Goal: Task Accomplishment & Management: Manage account settings

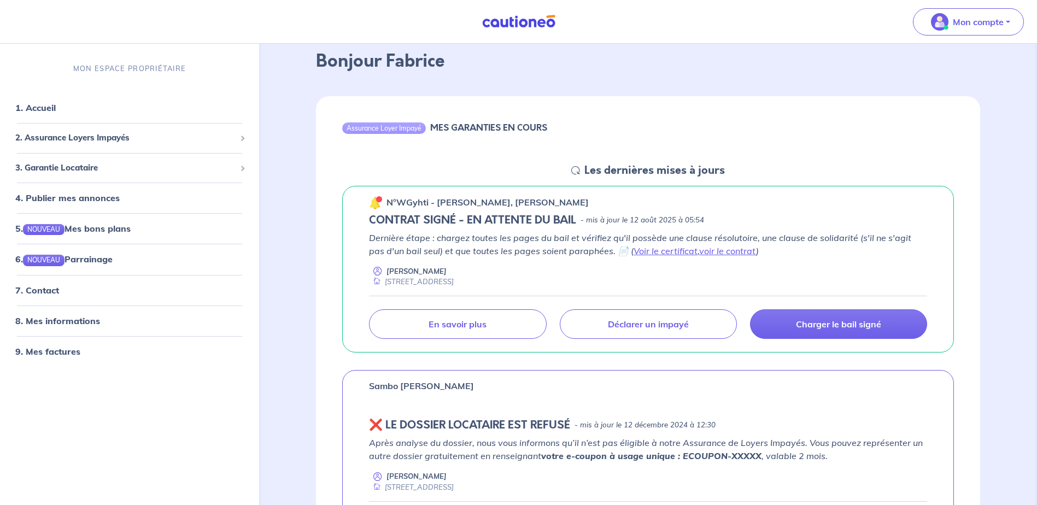
scroll to position [109, 0]
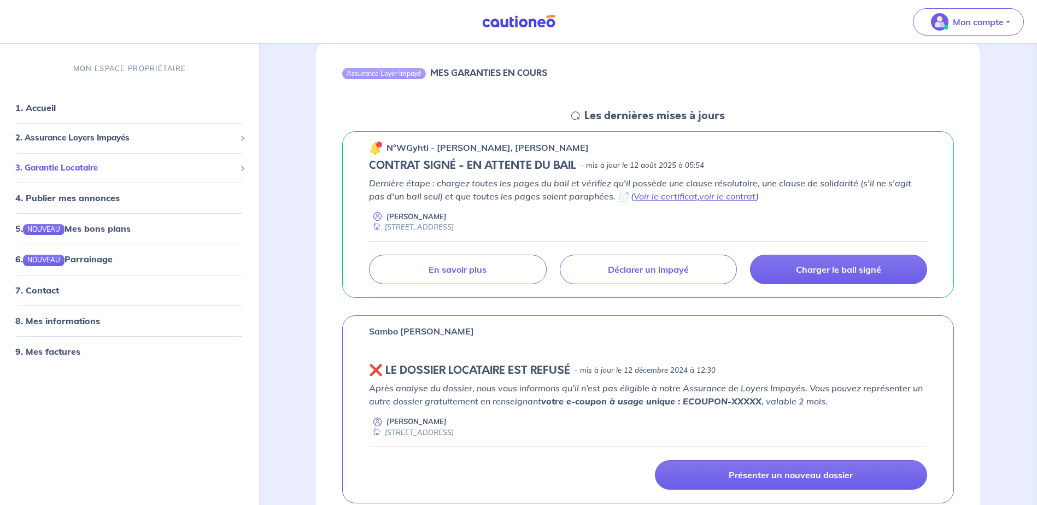
click at [243, 167] on span at bounding box center [241, 168] width 5 height 5
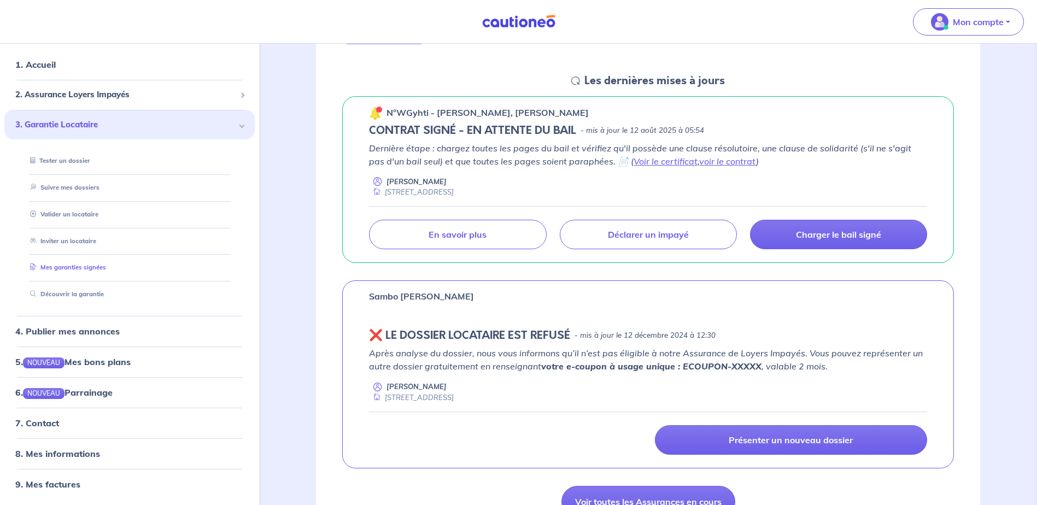
scroll to position [164, 0]
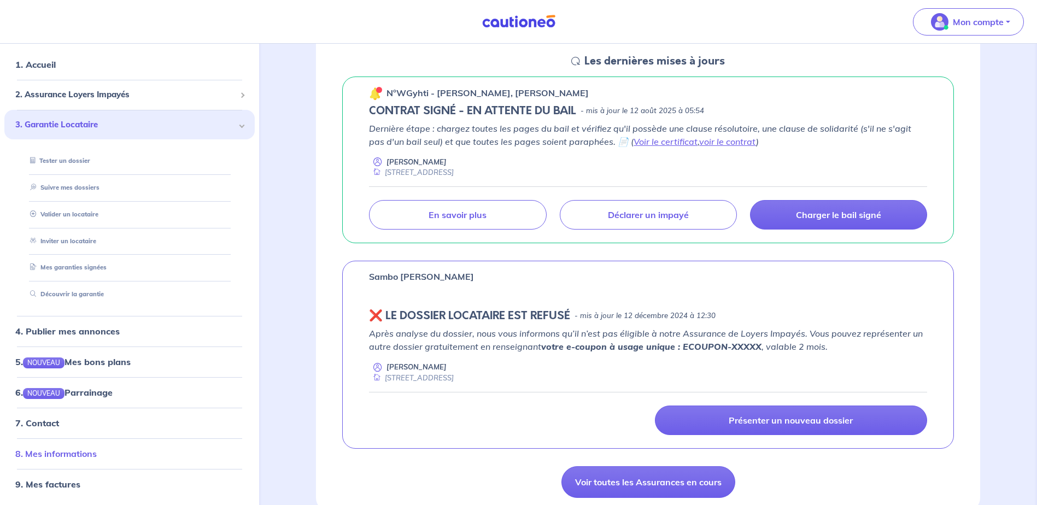
click at [63, 453] on link "8. Mes informations" at bounding box center [55, 454] width 81 height 11
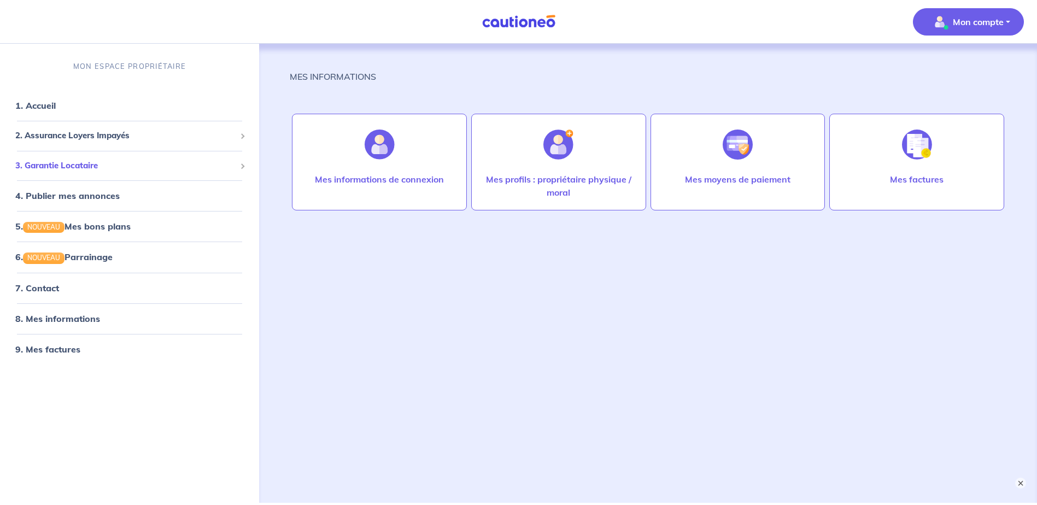
click at [67, 165] on span "3. Garantie Locataire" at bounding box center [125, 166] width 220 height 13
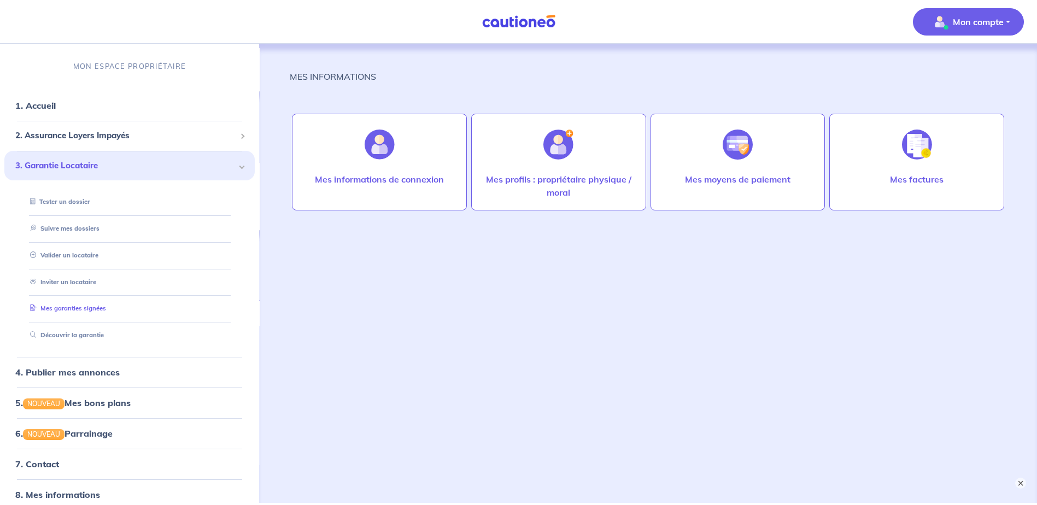
click at [61, 310] on link "Mes garanties signées" at bounding box center [66, 309] width 80 height 8
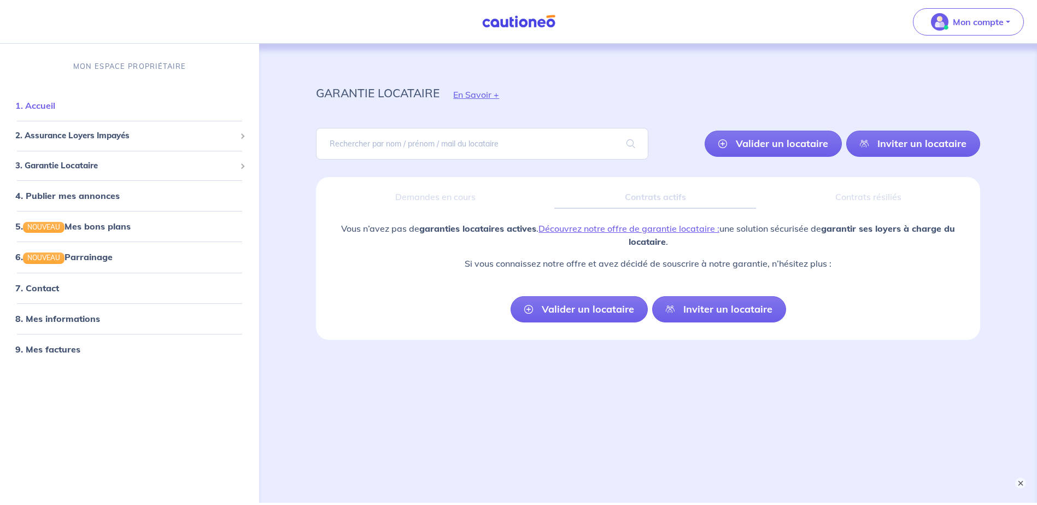
click at [24, 105] on link "1. Accueil" at bounding box center [35, 106] width 40 height 11
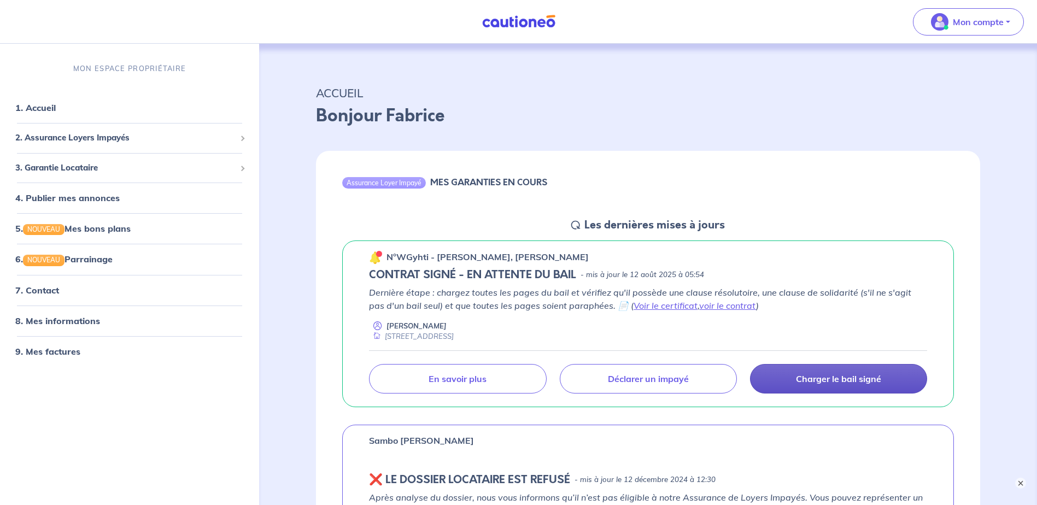
click at [826, 379] on p "Charger le bail signé" at bounding box center [838, 378] width 85 height 11
click at [708, 304] on link "voir le contrat" at bounding box center [727, 305] width 57 height 11
